Goal: Communication & Community: Answer question/provide support

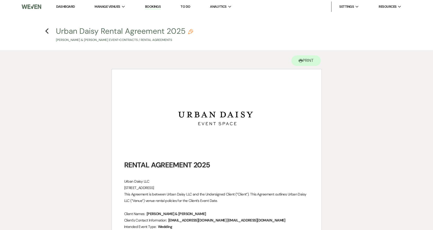
click at [60, 6] on link "Dashboard" at bounding box center [65, 6] width 19 height 4
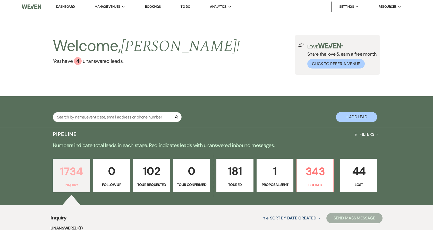
click at [75, 175] on p "1734" at bounding box center [71, 171] width 30 height 17
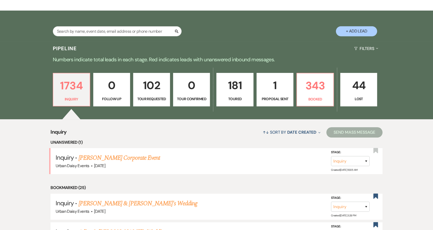
click at [113, 154] on link "[PERSON_NAME] Corporate Event" at bounding box center [119, 157] width 81 height 9
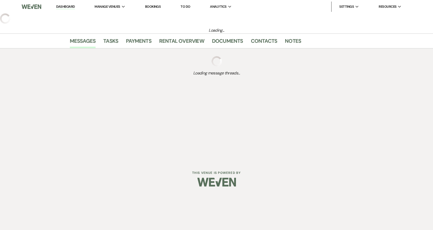
select select "5"
select select "9"
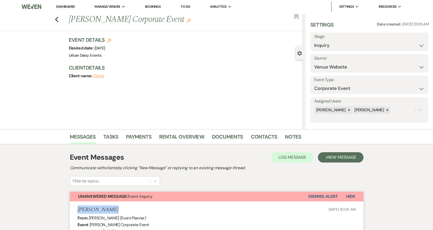
drag, startPoint x: 124, startPoint y: 206, endPoint x: 65, endPoint y: 211, distance: 58.4
copy h5 "[PERSON_NAME]"
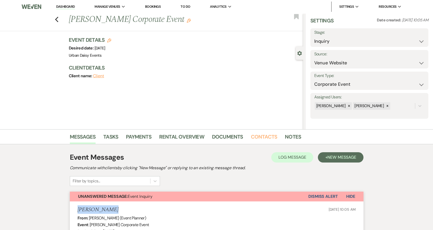
click at [273, 135] on link "Contacts" at bounding box center [264, 138] width 27 height 11
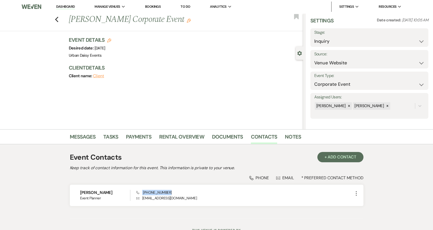
drag, startPoint x: 176, startPoint y: 190, endPoint x: 139, endPoint y: 194, distance: 37.3
click at [139, 194] on div "Phone [PHONE_NUMBER] Envelope [EMAIL_ADDRESS][DOMAIN_NAME]" at bounding box center [244, 195] width 216 height 11
copy span "[PHONE_NUMBER]"
click at [203, 196] on p "Envelope [EMAIL_ADDRESS][DOMAIN_NAME]" at bounding box center [244, 198] width 216 height 6
drag, startPoint x: 203, startPoint y: 196, endPoint x: 144, endPoint y: 199, distance: 59.3
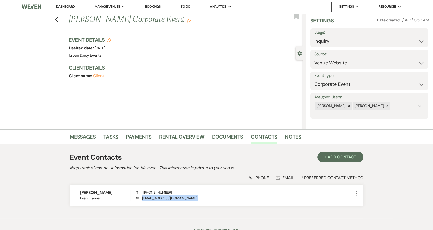
click at [144, 199] on p "Envelope [EMAIL_ADDRESS][DOMAIN_NAME]" at bounding box center [244, 198] width 216 height 6
copy div "[EMAIL_ADDRESS][DOMAIN_NAME] More"
click at [84, 136] on link "Messages" at bounding box center [83, 138] width 26 height 11
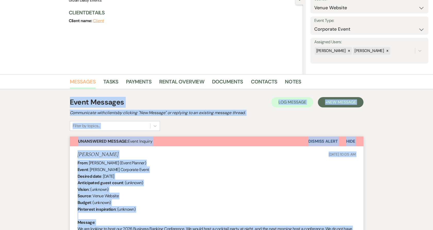
scroll to position [86, 0]
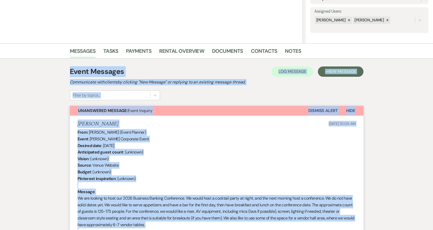
click at [155, 160] on div "From : [PERSON_NAME] (Event Planner) Event : [PERSON_NAME] Corporate Event Desi…" at bounding box center [216, 182] width 278 height 106
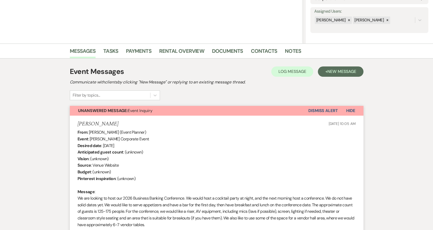
scroll to position [200, 0]
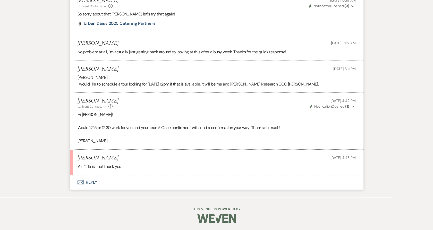
click at [85, 179] on button "Envelope Reply" at bounding box center [216, 182] width 293 height 14
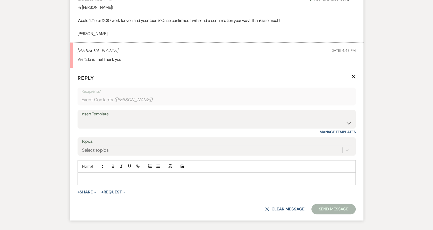
scroll to position [938, 0]
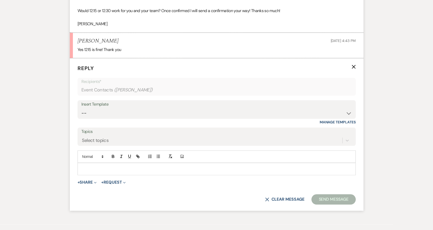
click at [89, 166] on p at bounding box center [217, 169] width 270 height 6
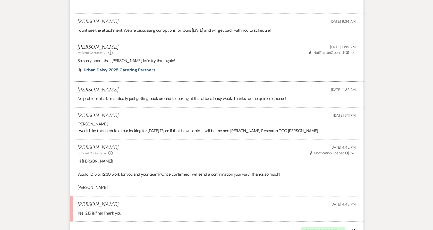
scroll to position [681, 0]
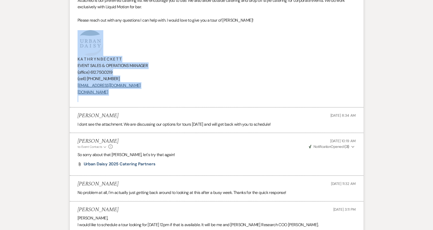
drag, startPoint x: 138, startPoint y: 98, endPoint x: 46, endPoint y: 46, distance: 104.7
copy div "﻿ K A T H R Y N B E C K E T T EVENT SALES & OPERATIONS MANAGER (office) [PHONE_…"
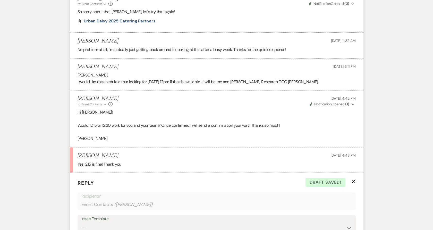
scroll to position [1000, 0]
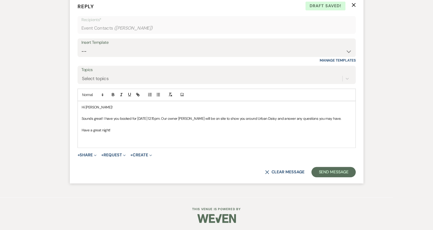
click at [98, 141] on p at bounding box center [217, 142] width 270 height 6
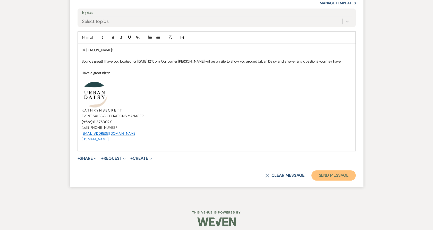
click at [330, 178] on button "Send Message" at bounding box center [333, 175] width 44 height 10
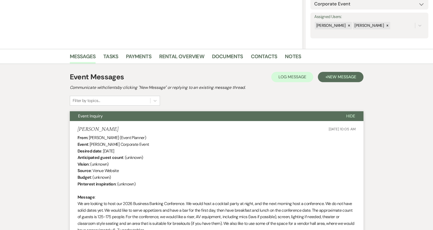
scroll to position [0, 0]
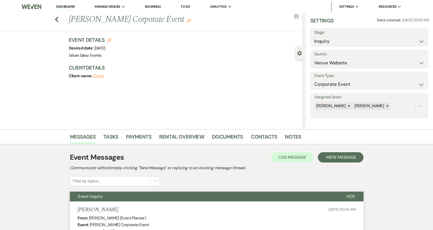
click at [73, 5] on link "Dashboard" at bounding box center [65, 6] width 19 height 5
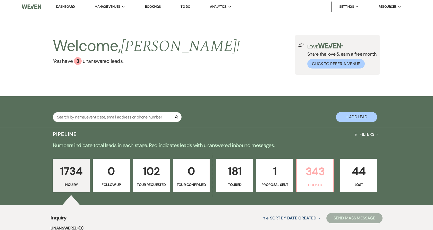
click at [298, 181] on link "343 Booked" at bounding box center [314, 175] width 37 height 33
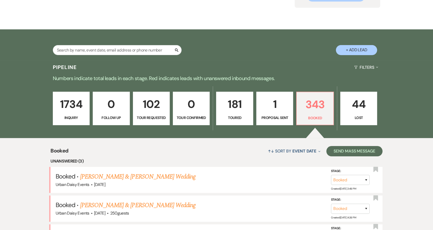
scroll to position [124, 0]
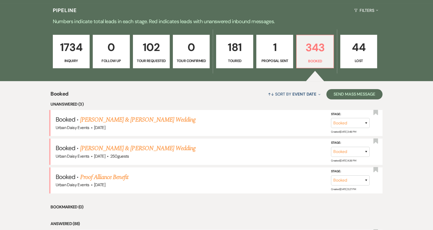
click at [142, 118] on link "[PERSON_NAME] & [PERSON_NAME] Wedding" at bounding box center [137, 119] width 115 height 9
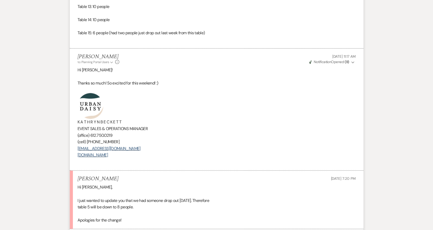
scroll to position [1773, 0]
